Goal: Transaction & Acquisition: Subscribe to service/newsletter

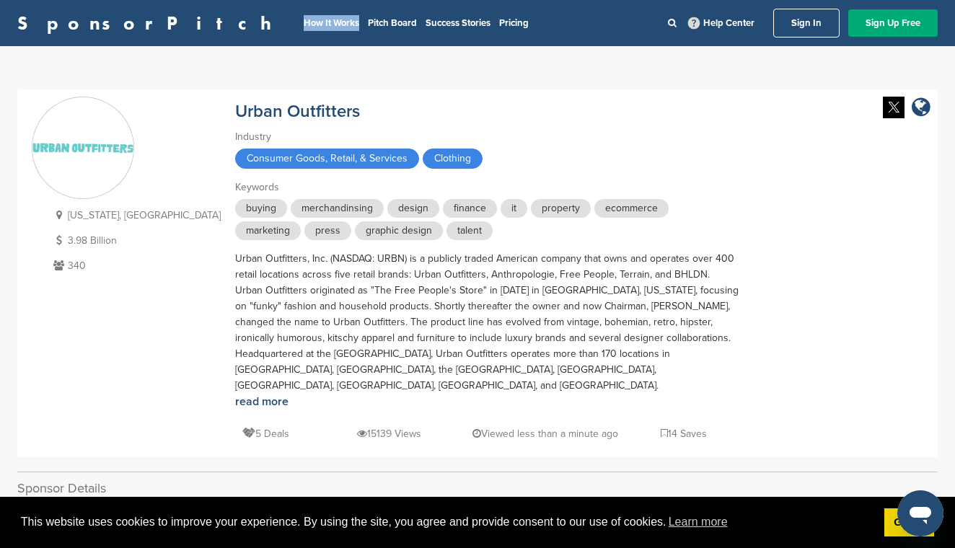
click at [97, 21] on link "SponsorPitch" at bounding box center [148, 23] width 263 height 19
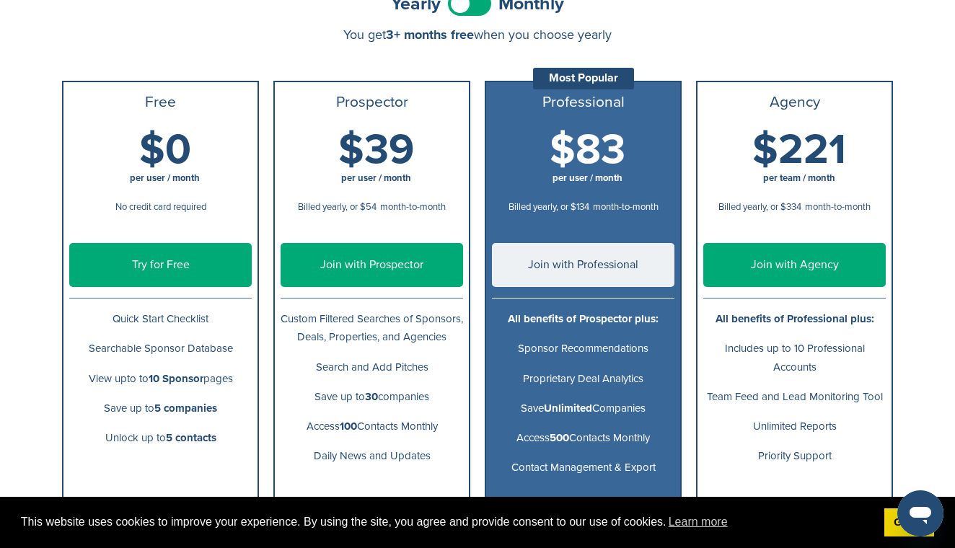
scroll to position [180, 0]
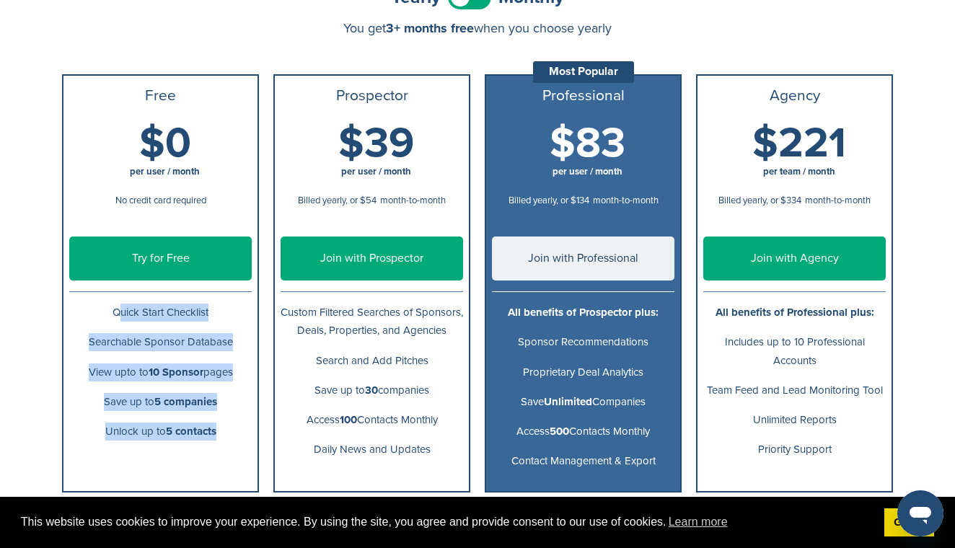
drag, startPoint x: 108, startPoint y: 312, endPoint x: 233, endPoint y: 464, distance: 196.3
click at [233, 464] on ul "Free $0 per user / month No credit card required Try for Free Quick Start Check…" at bounding box center [160, 283] width 197 height 419
click at [227, 464] on ul "Free $0 per user / month No credit card required Try for Free Quick Start Check…" at bounding box center [160, 283] width 197 height 419
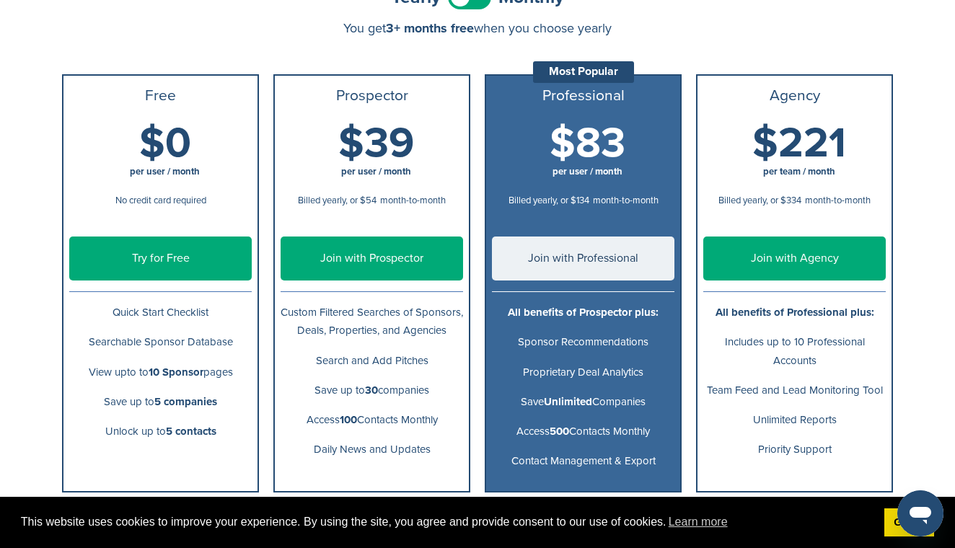
click at [222, 265] on link "Try for Free" at bounding box center [160, 259] width 183 height 44
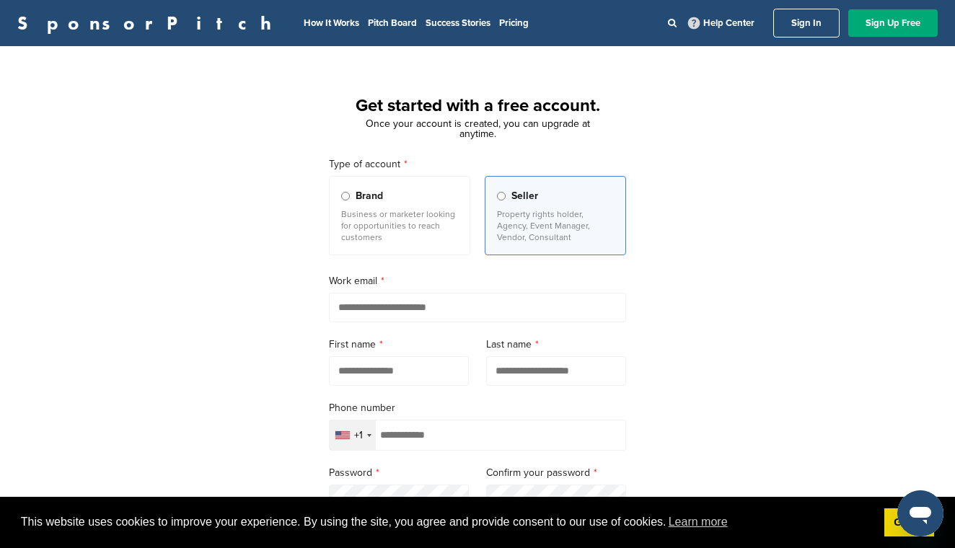
click at [413, 227] on p "Business or marketer looking for opportunities to reach customers" at bounding box center [399, 226] width 117 height 35
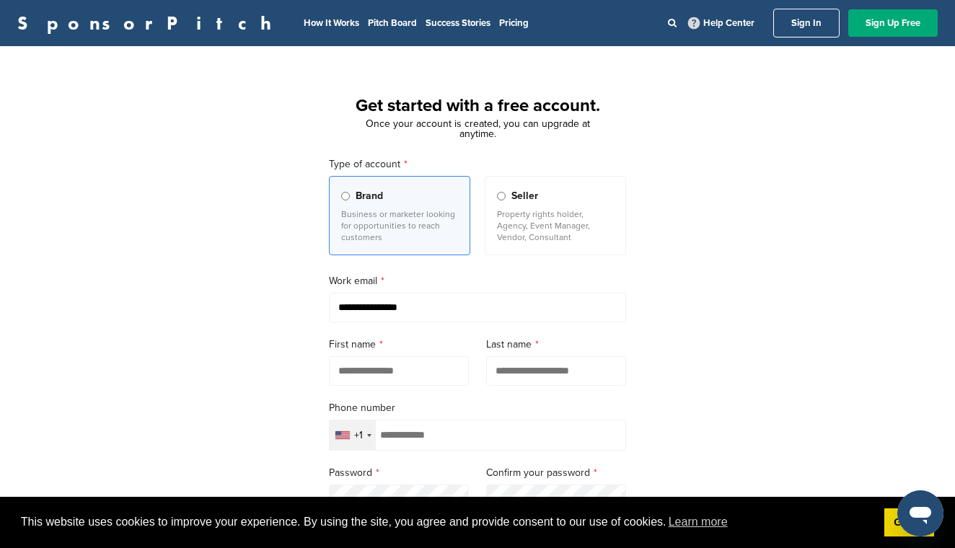
type input "**********"
type input "*****"
type input "******"
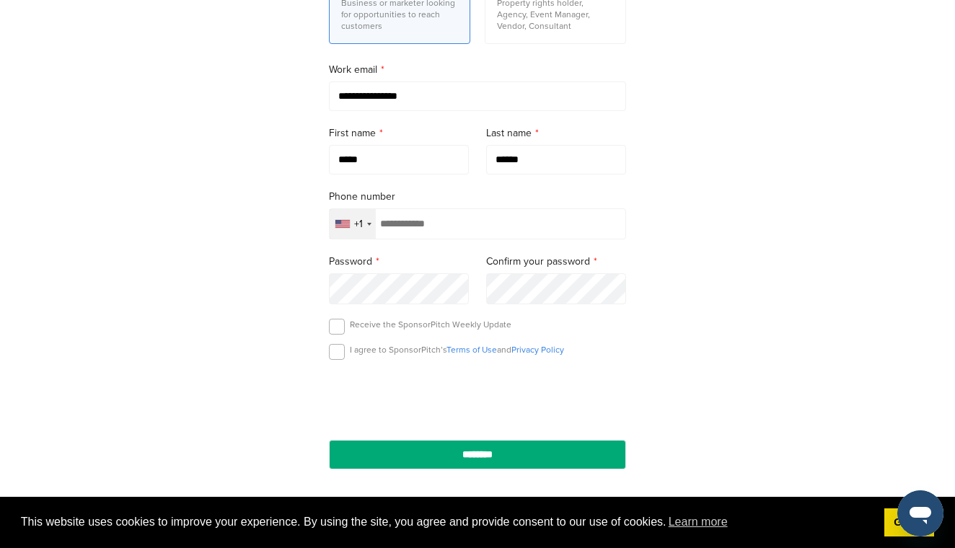
scroll to position [271, 0]
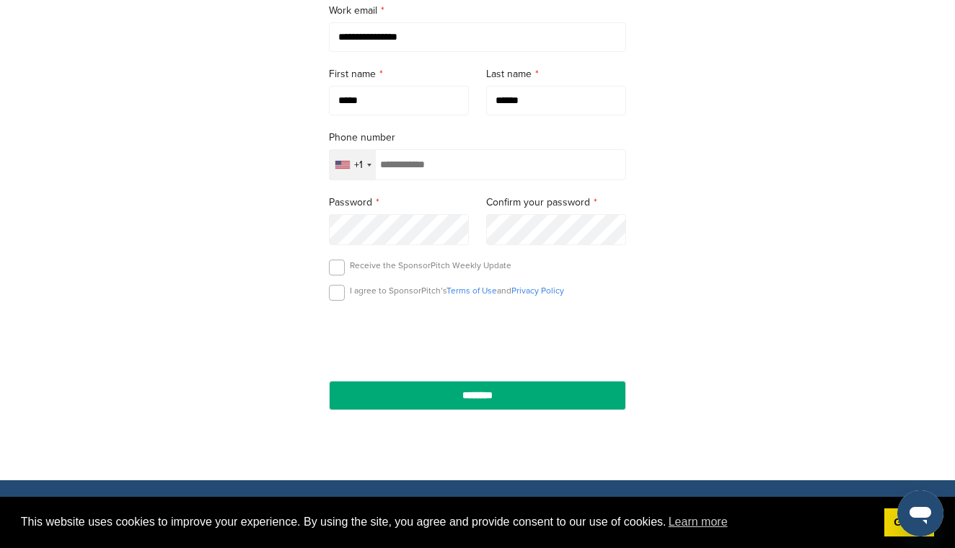
click at [365, 278] on div "Receive the SponsorPitch Weekly Update" at bounding box center [477, 271] width 297 height 22
click at [349, 274] on div "Receive the SponsorPitch Weekly Update" at bounding box center [477, 271] width 297 height 22
click at [337, 271] on label at bounding box center [337, 268] width 16 height 16
click at [337, 311] on form "**********" at bounding box center [477, 148] width 297 height 525
click at [337, 301] on label at bounding box center [337, 293] width 16 height 16
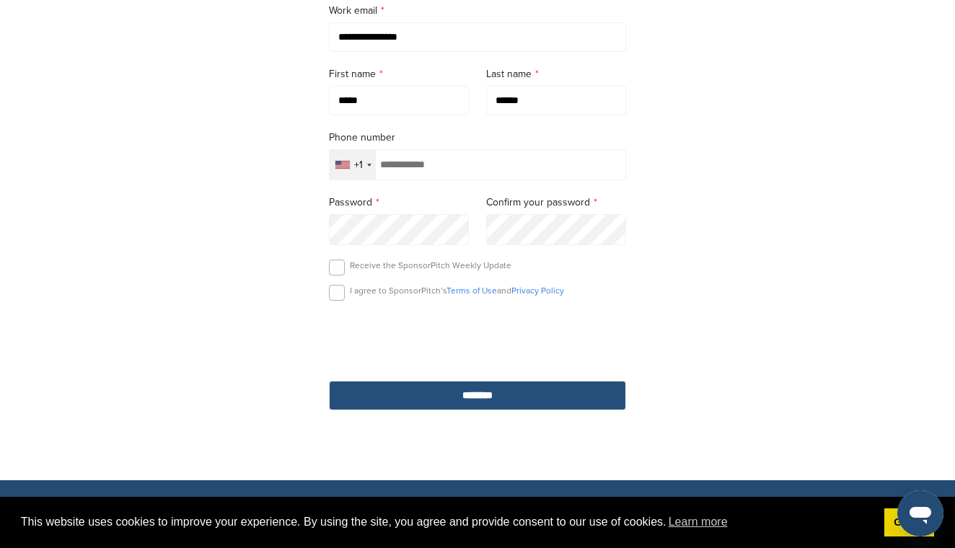
click at [445, 393] on input "********" at bounding box center [477, 396] width 297 height 30
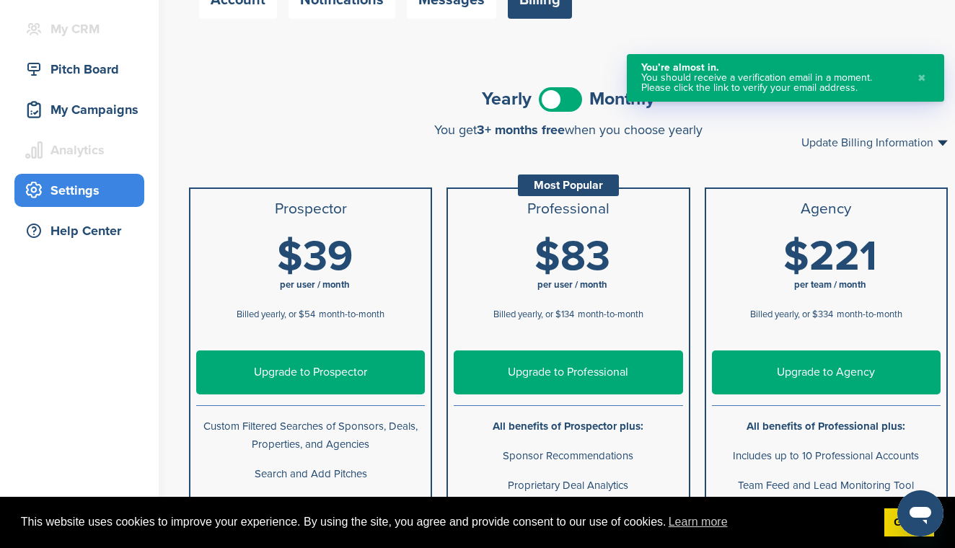
scroll to position [102, 0]
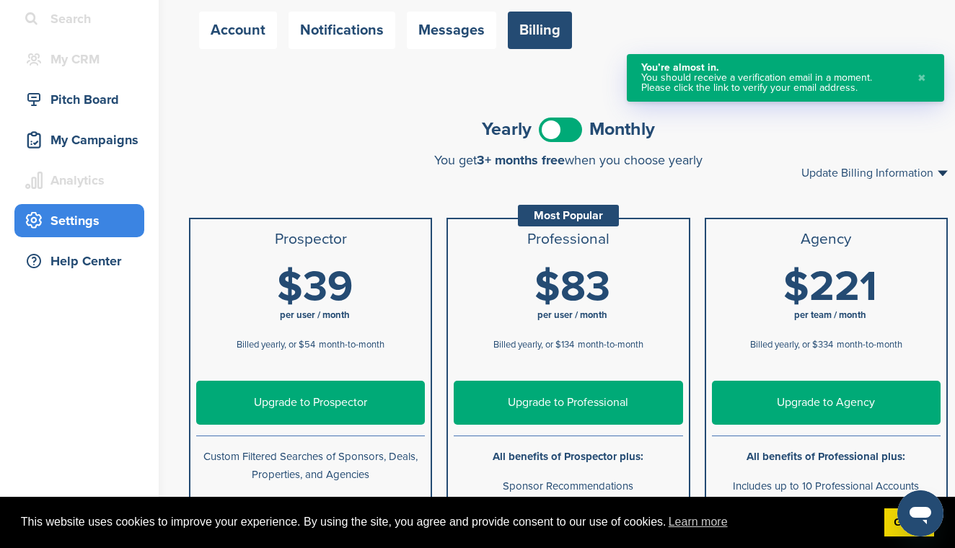
click at [570, 119] on span at bounding box center [560, 130] width 43 height 25
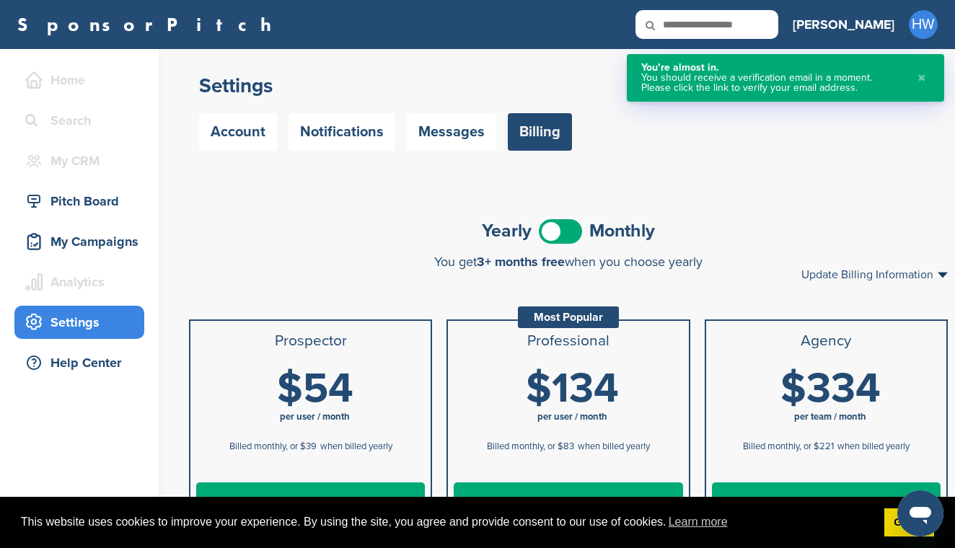
scroll to position [0, 0]
click at [92, 34] on link "SponsorPitch" at bounding box center [148, 24] width 263 height 19
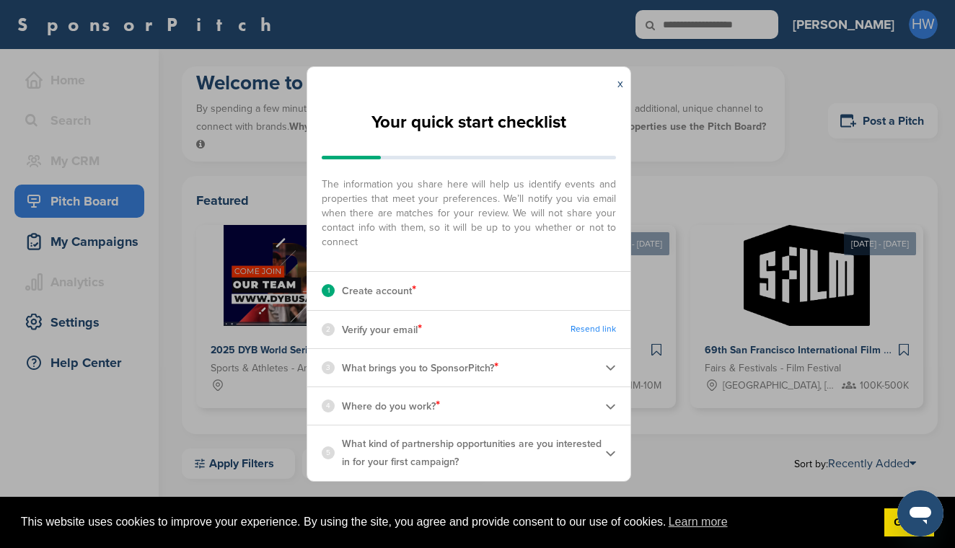
click at [615, 87] on div "x" at bounding box center [621, 83] width 20 height 33
click at [619, 84] on link "x" at bounding box center [621, 83] width 6 height 14
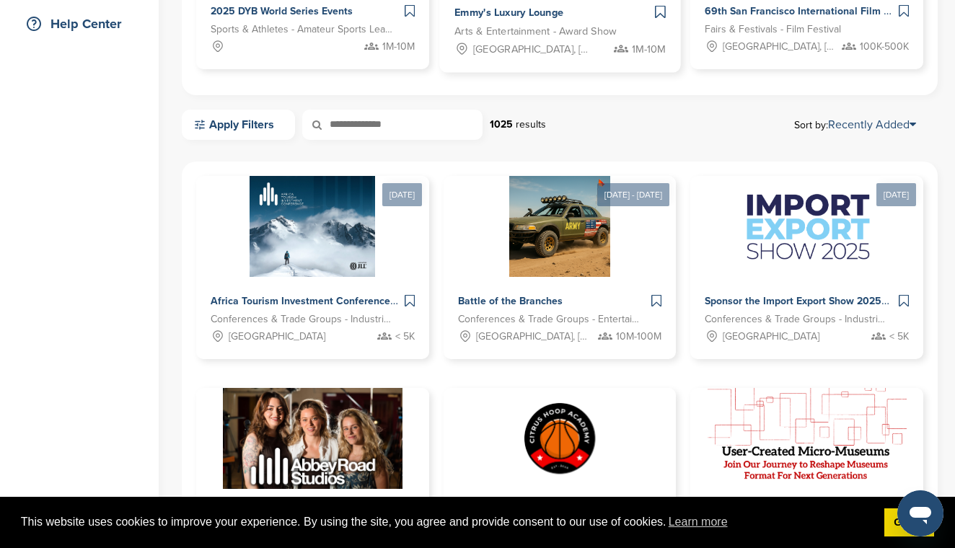
scroll to position [362, 0]
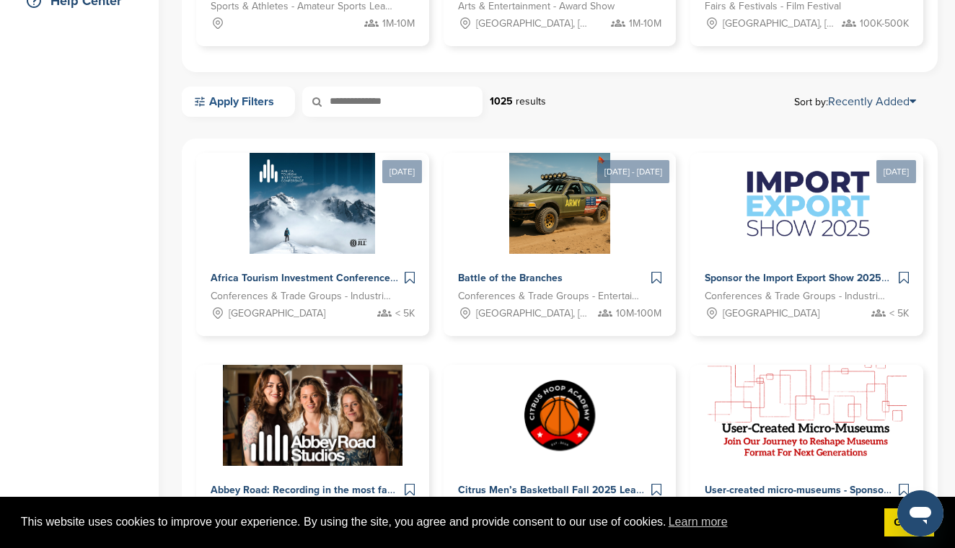
click at [244, 93] on link "Apply Filters" at bounding box center [238, 102] width 113 height 30
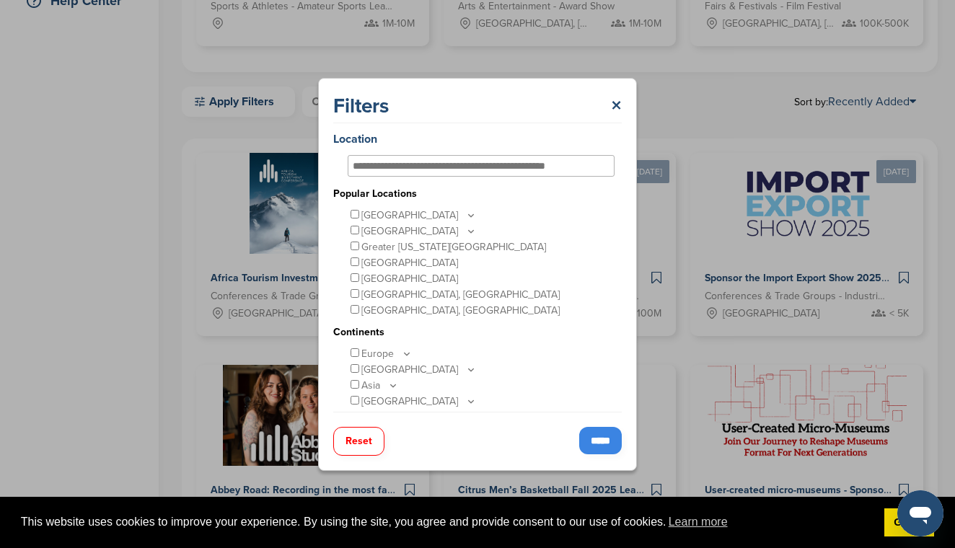
click at [469, 214] on icon at bounding box center [471, 215] width 5 height 2
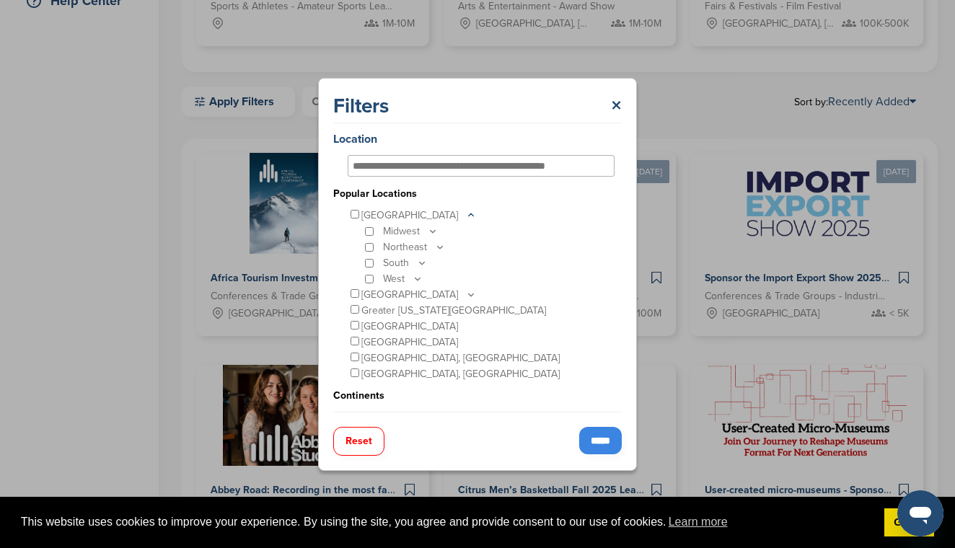
click at [362, 213] on p "[GEOGRAPHIC_DATA]" at bounding box center [419, 216] width 115 height 16
click at [431, 247] on p "Northeast" at bounding box center [414, 248] width 63 height 16
click at [437, 250] on icon at bounding box center [440, 247] width 12 height 12
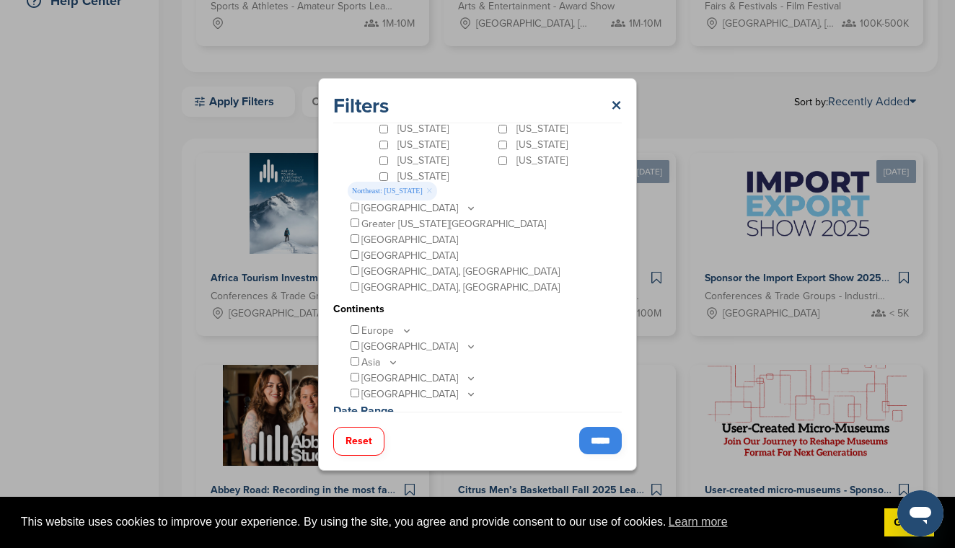
scroll to position [149, 0]
click at [585, 436] on input "*****" at bounding box center [600, 440] width 43 height 27
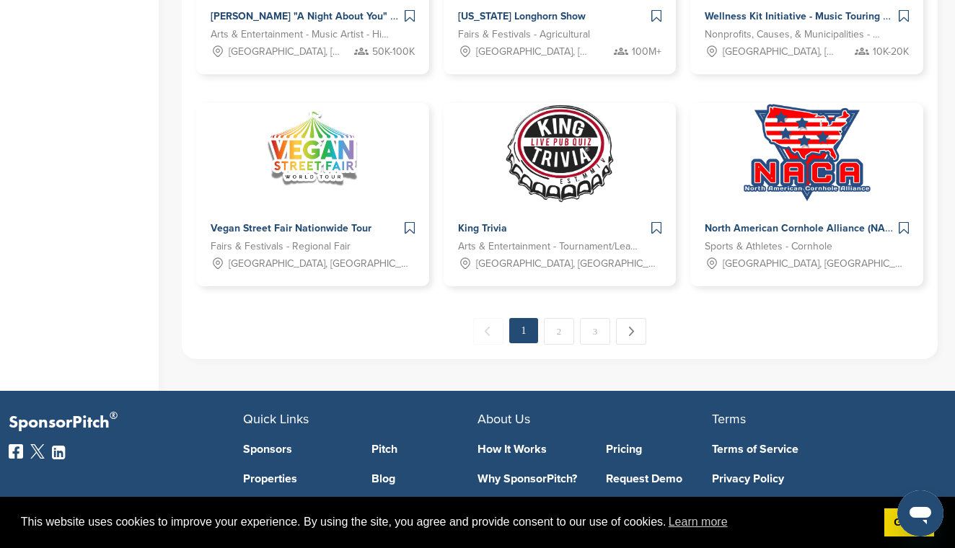
scroll to position [1000, 0]
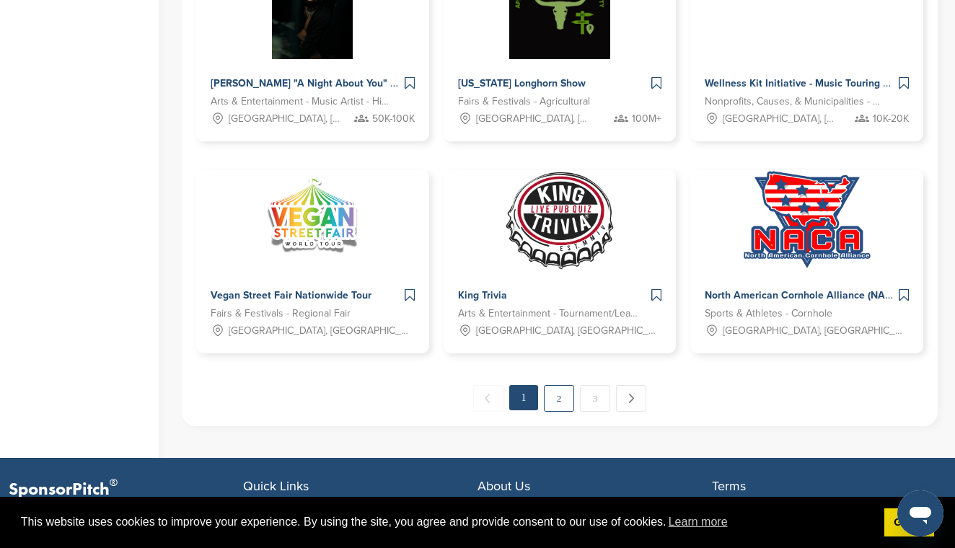
click at [568, 401] on link "2" at bounding box center [559, 398] width 30 height 27
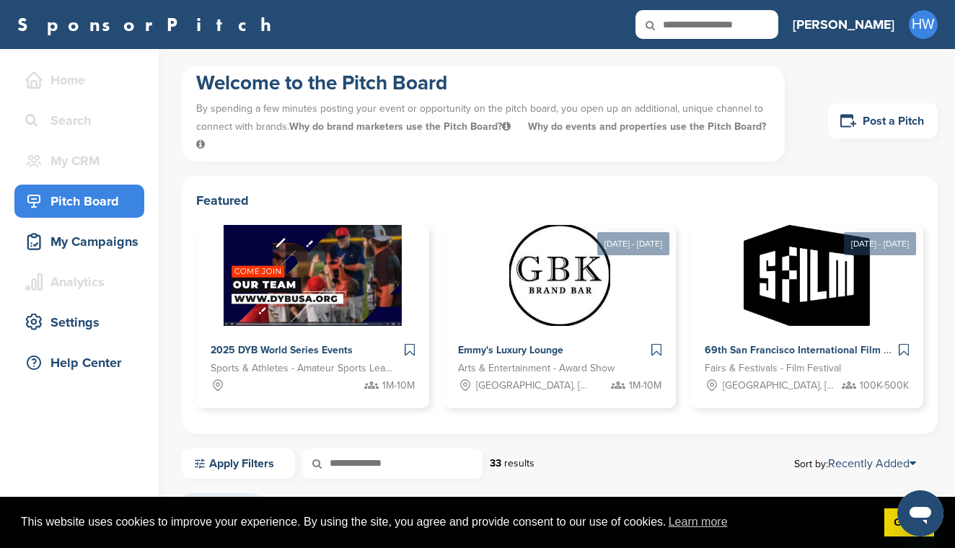
scroll to position [0, 0]
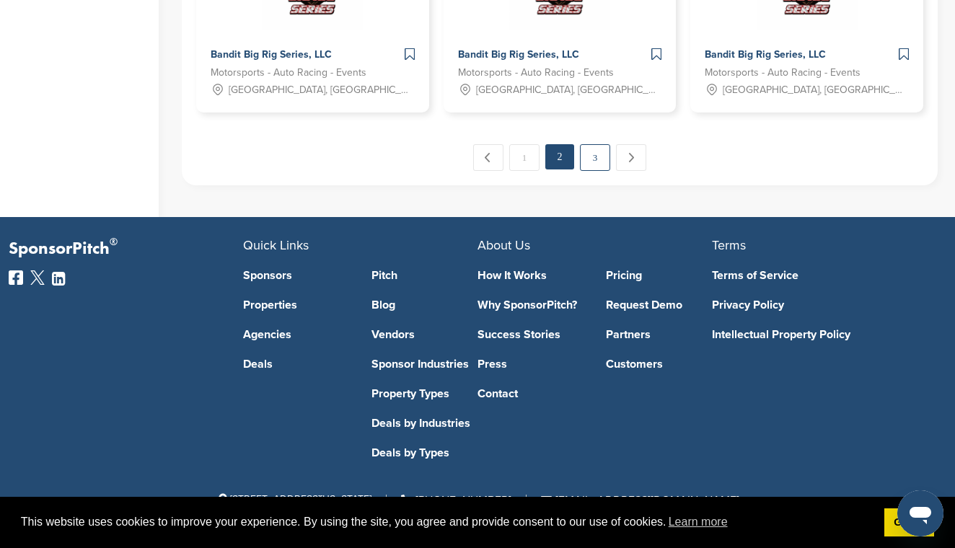
click at [591, 167] on link "3" at bounding box center [595, 157] width 30 height 27
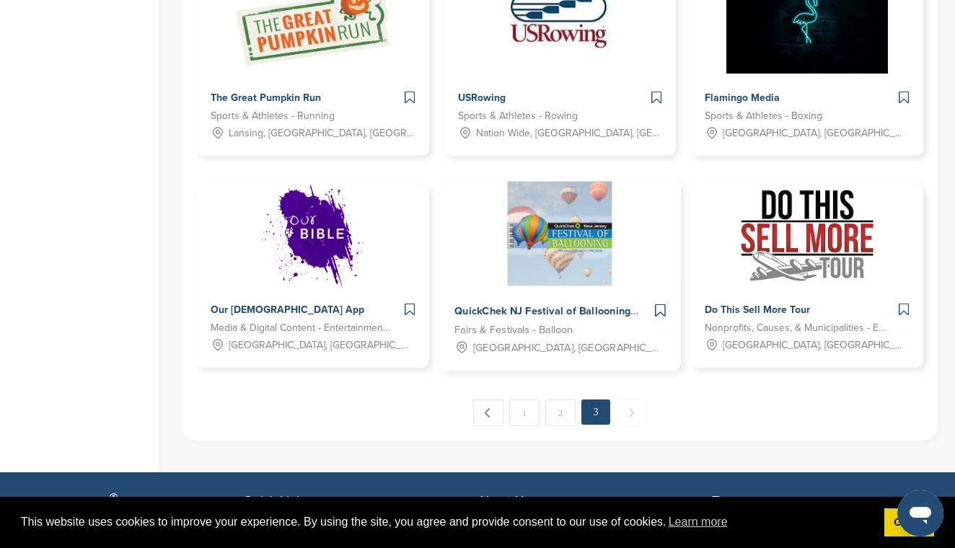
scroll to position [763, 0]
